Goal: Information Seeking & Learning: Learn about a topic

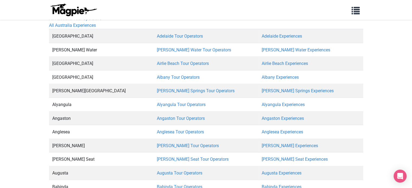
scroll to position [1029, 0]
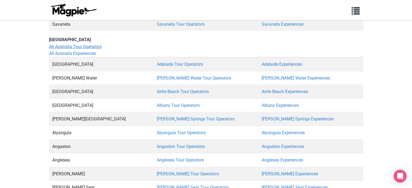
click at [82, 44] on link "All Australia Tour Operators" at bounding box center [75, 46] width 53 height 5
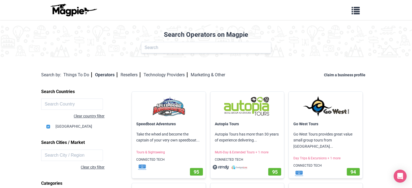
click at [62, 11] on img at bounding box center [73, 10] width 49 height 13
